Goal: Communication & Community: Answer question/provide support

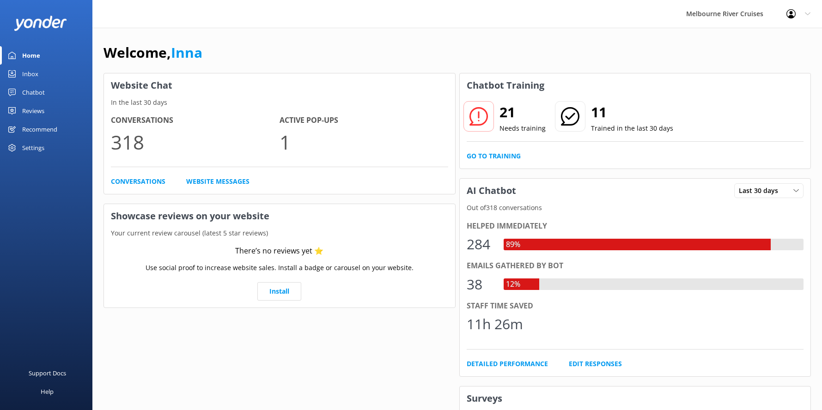
click at [29, 75] on div "Inbox" at bounding box center [30, 74] width 16 height 18
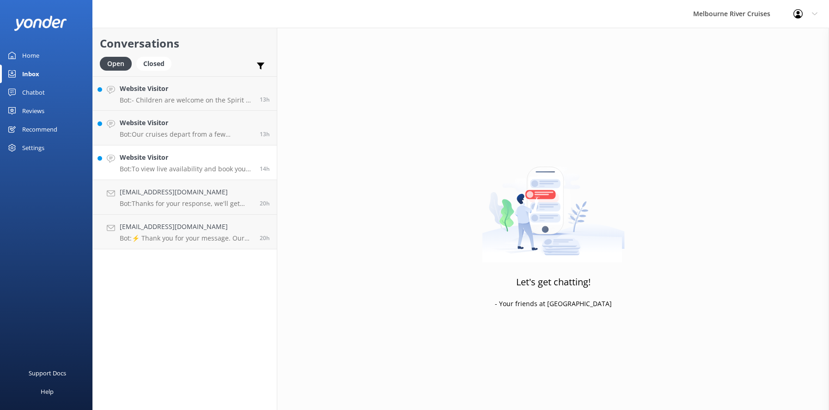
click at [142, 163] on h4 "Website Visitor" at bounding box center [186, 157] width 133 height 10
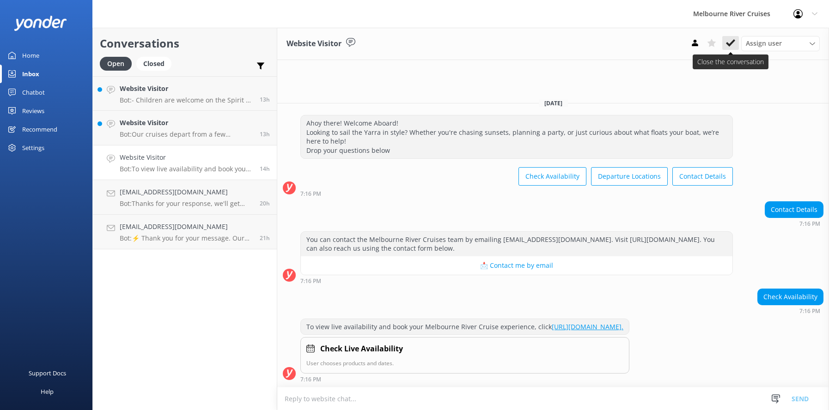
click at [730, 45] on use at bounding box center [730, 42] width 9 height 7
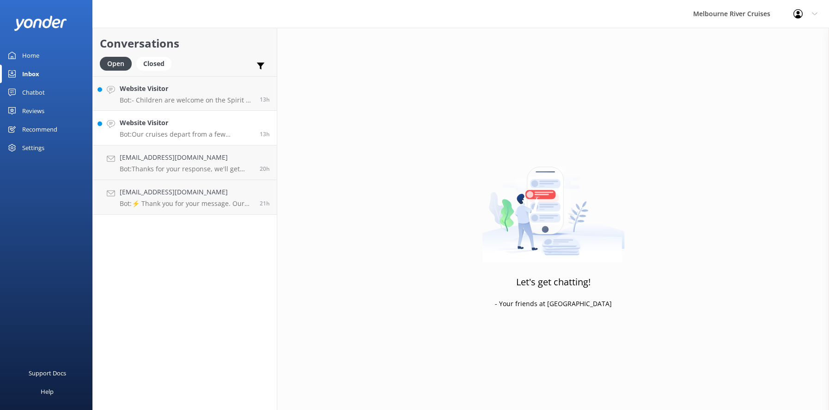
click at [147, 123] on h4 "Website Visitor" at bounding box center [186, 123] width 133 height 10
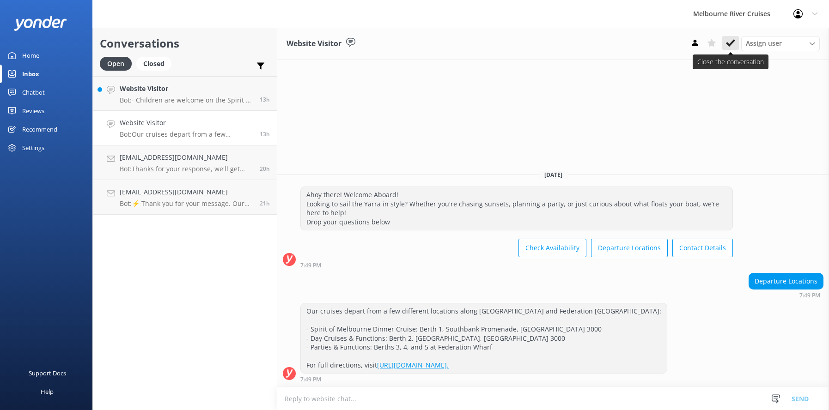
click at [728, 43] on use at bounding box center [730, 42] width 9 height 7
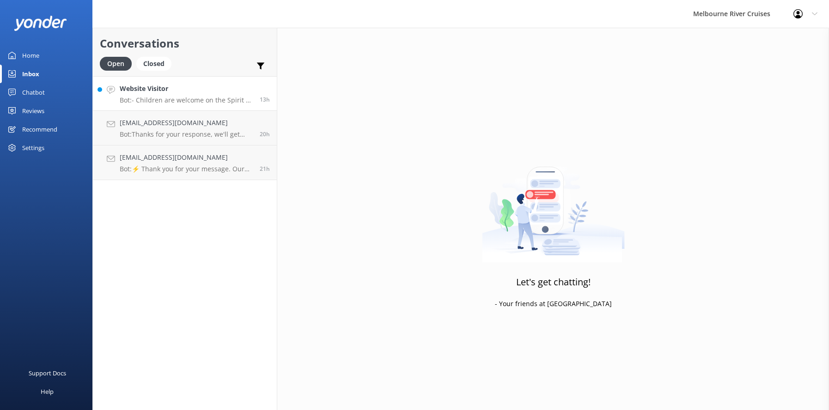
click at [155, 89] on h4 "Website Visitor" at bounding box center [186, 89] width 133 height 10
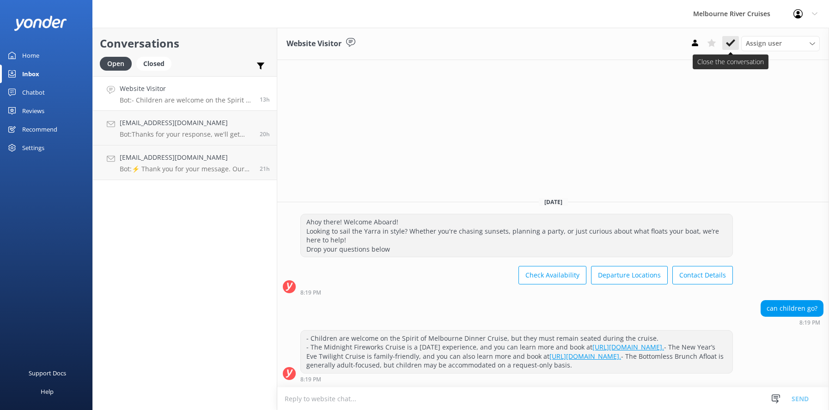
click at [729, 42] on icon at bounding box center [730, 42] width 9 height 9
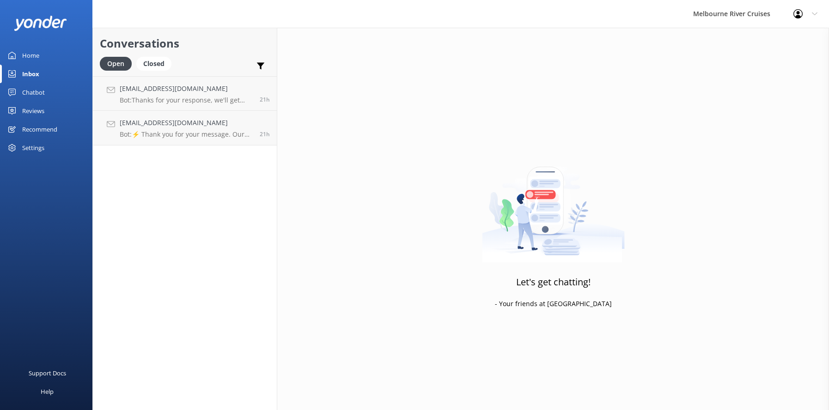
click at [36, 73] on div "Inbox" at bounding box center [30, 74] width 17 height 18
